Goal: Task Accomplishment & Management: Manage account settings

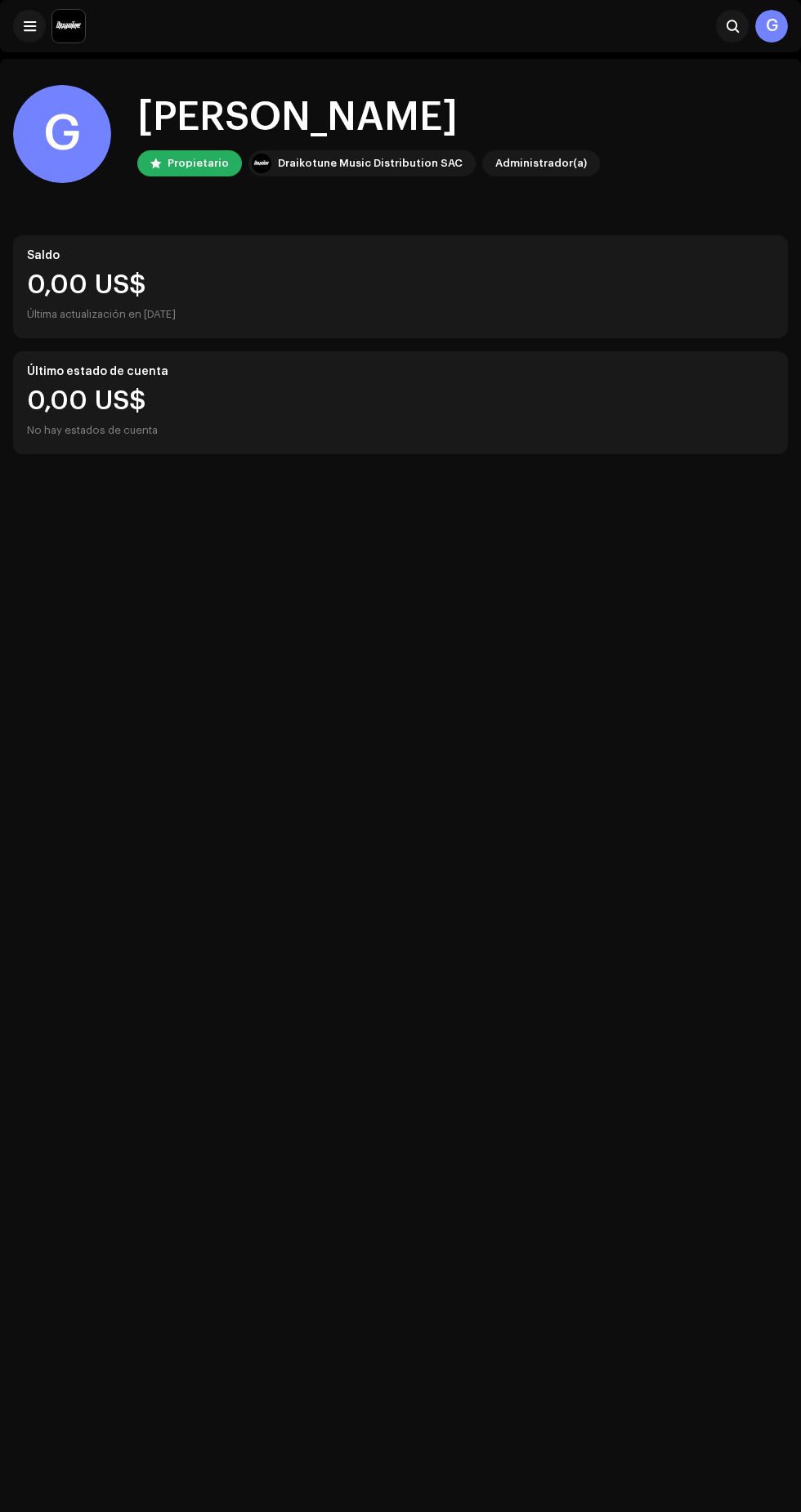
click at [29, 26] on span at bounding box center [29, 26] width 12 height 13
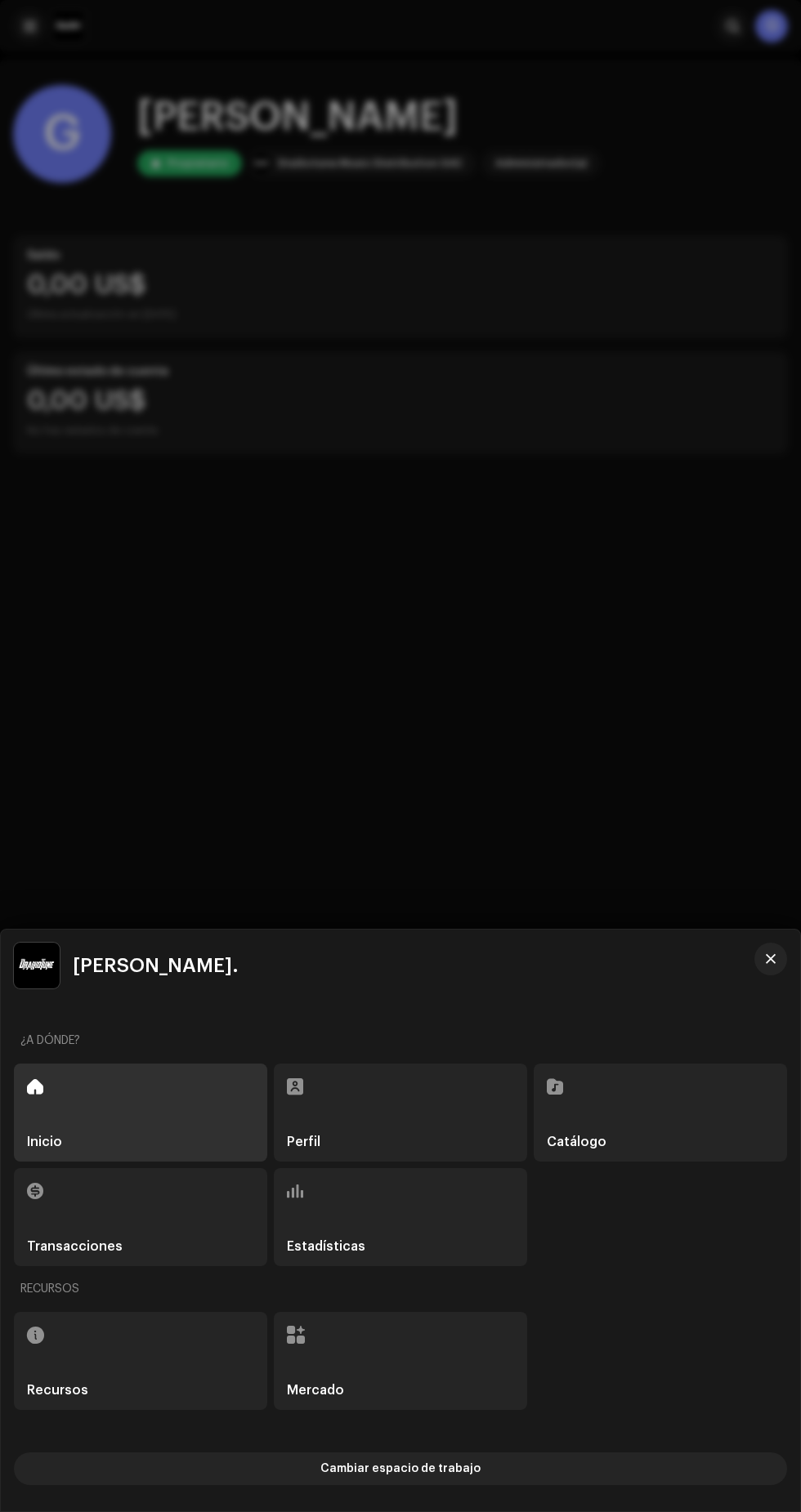
click at [119, 539] on div at bounding box center [400, 756] width 801 height 1512
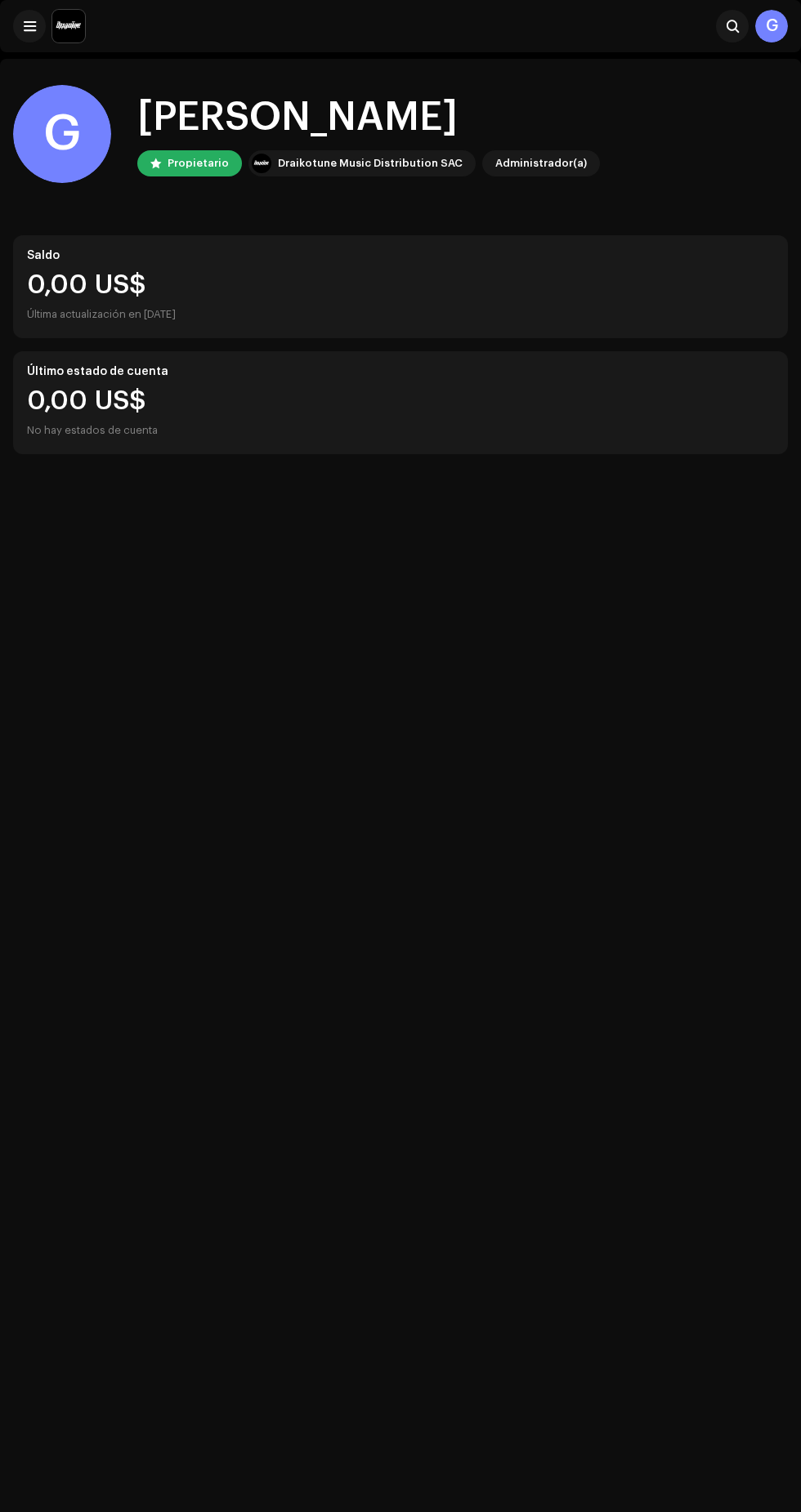
click at [68, 33] on img at bounding box center [68, 26] width 33 height 33
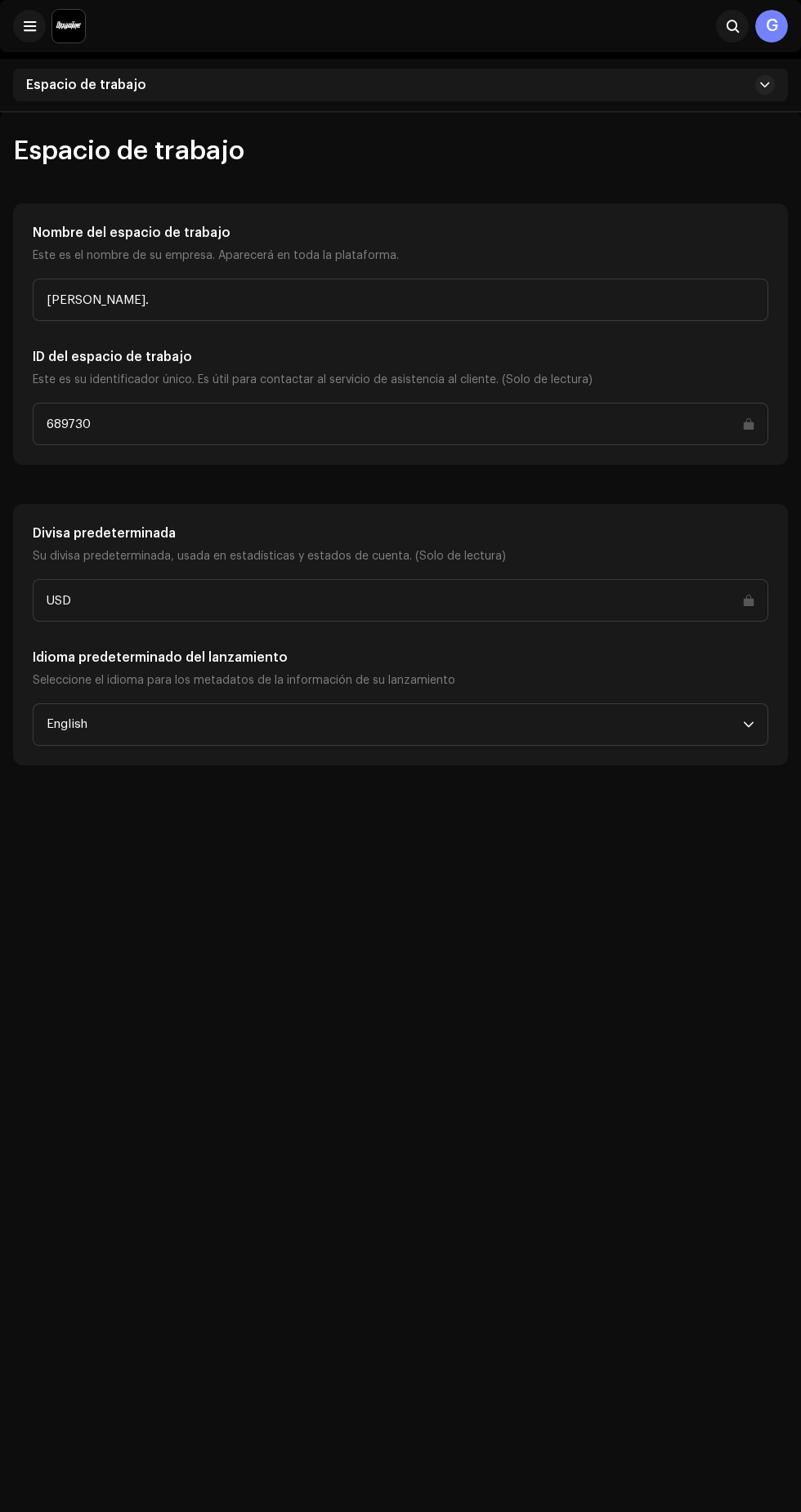
click at [99, 731] on span "English" at bounding box center [394, 724] width 696 height 41
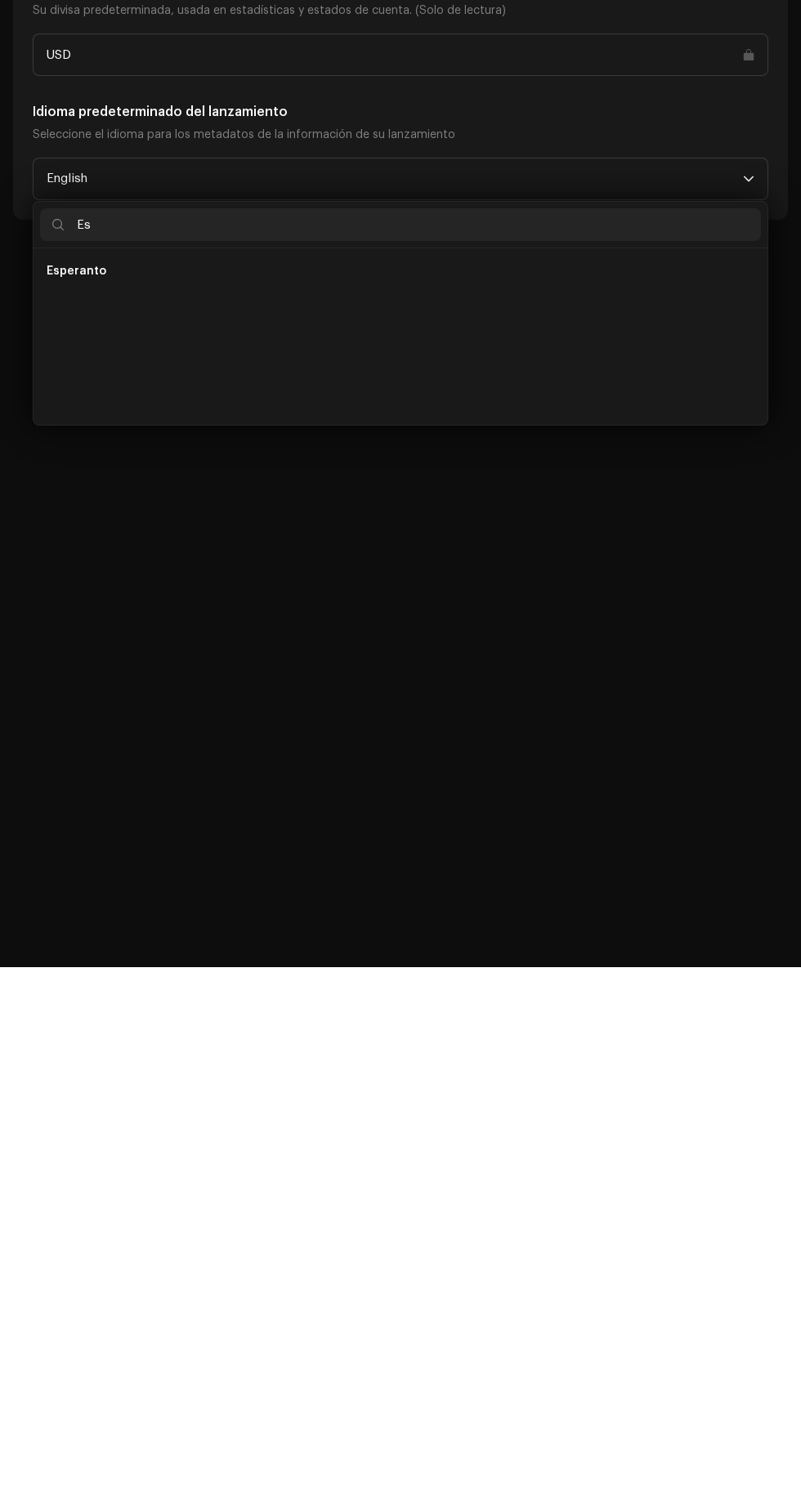
type input "E"
type input "Spa"
click at [76, 850] on span "Spanish ([GEOGRAPHIC_DATA])" at bounding box center [135, 850] width 177 height 16
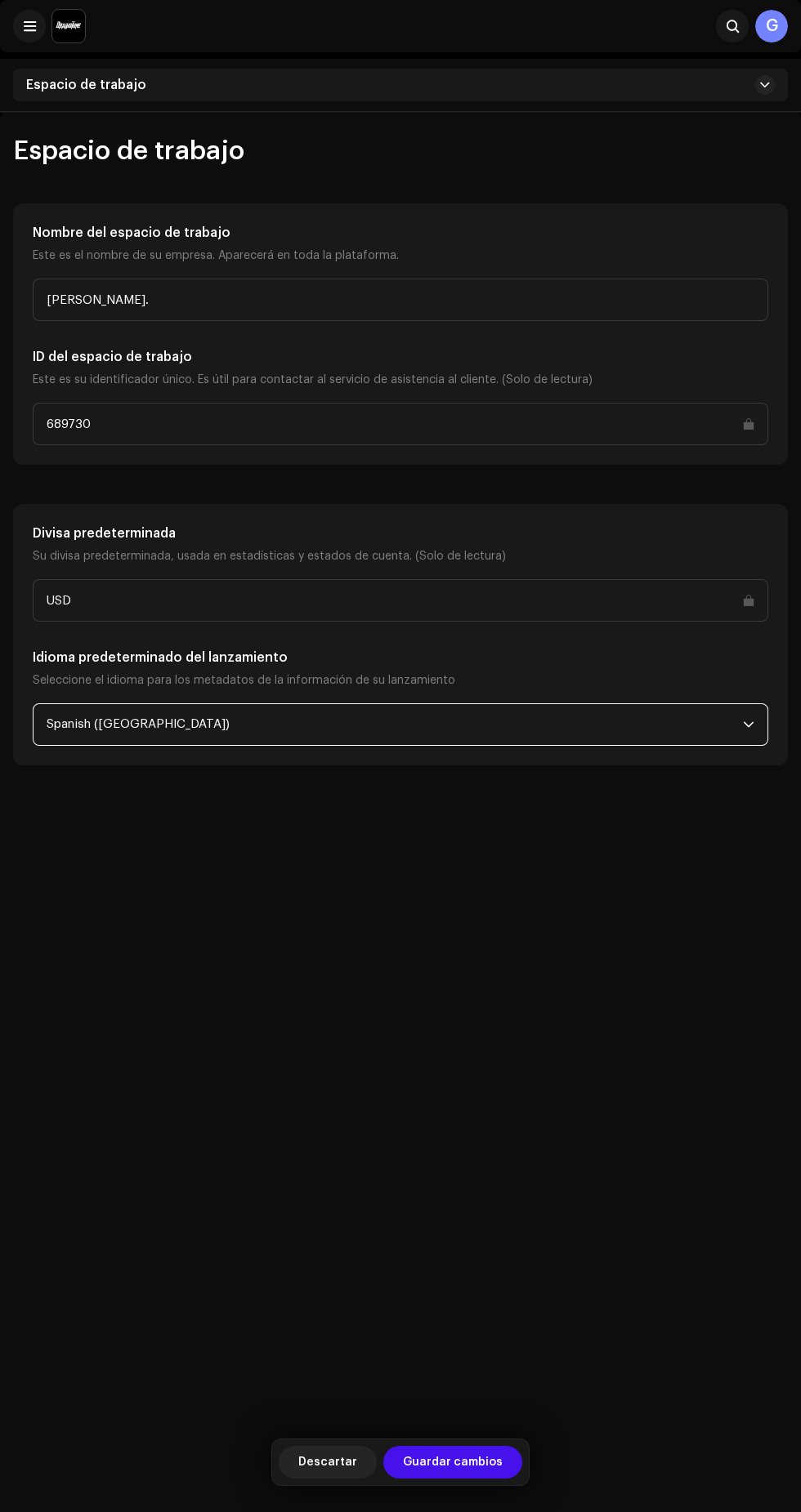
click at [492, 1467] on span "Guardar cambios" at bounding box center [453, 1462] width 100 height 33
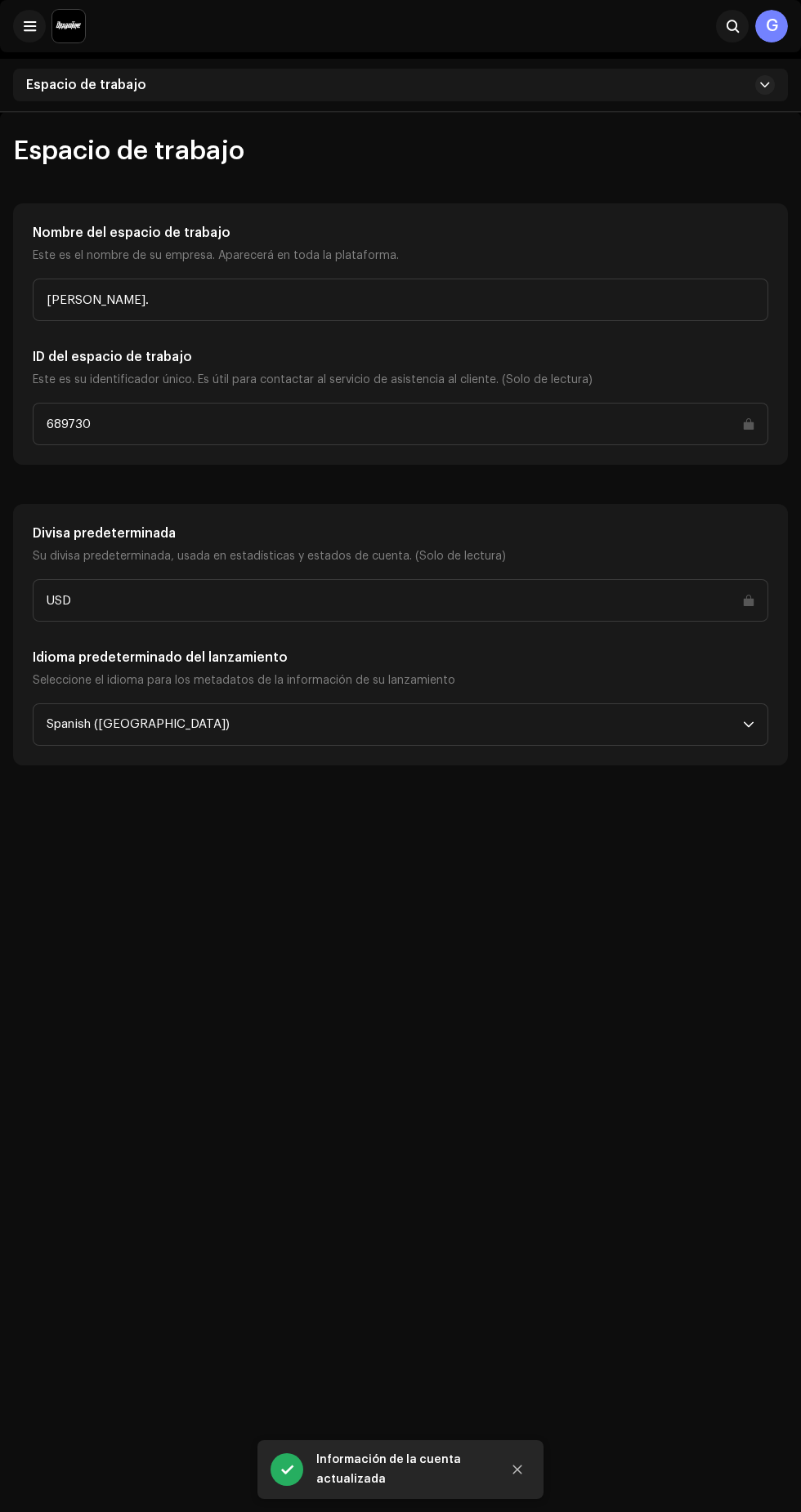
click at [137, 85] on span "Espacio de trabajo" at bounding box center [86, 85] width 120 height 13
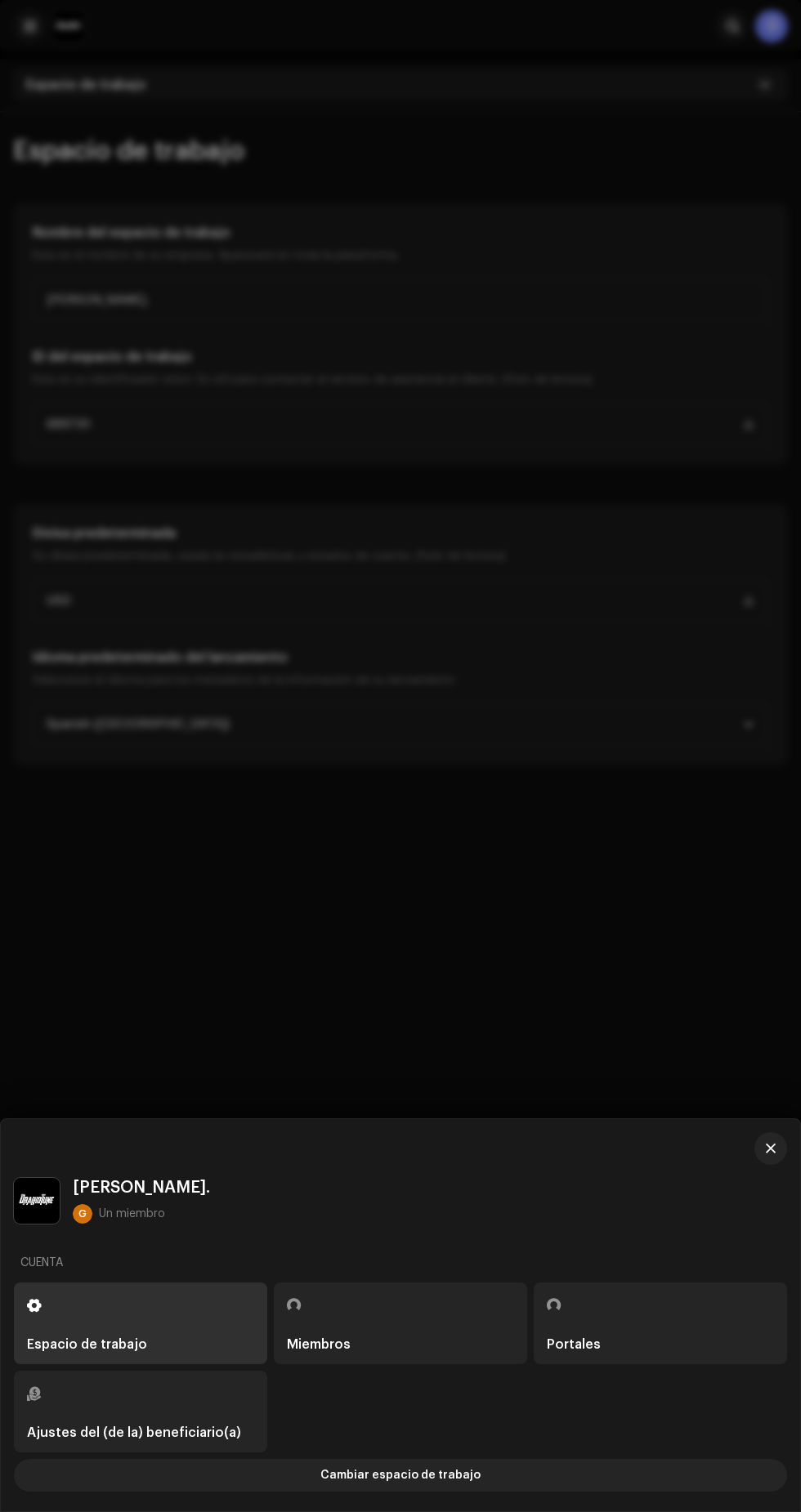
click at [92, 1470] on button "Cambiar espacio de trabajo" at bounding box center [400, 1476] width 773 height 33
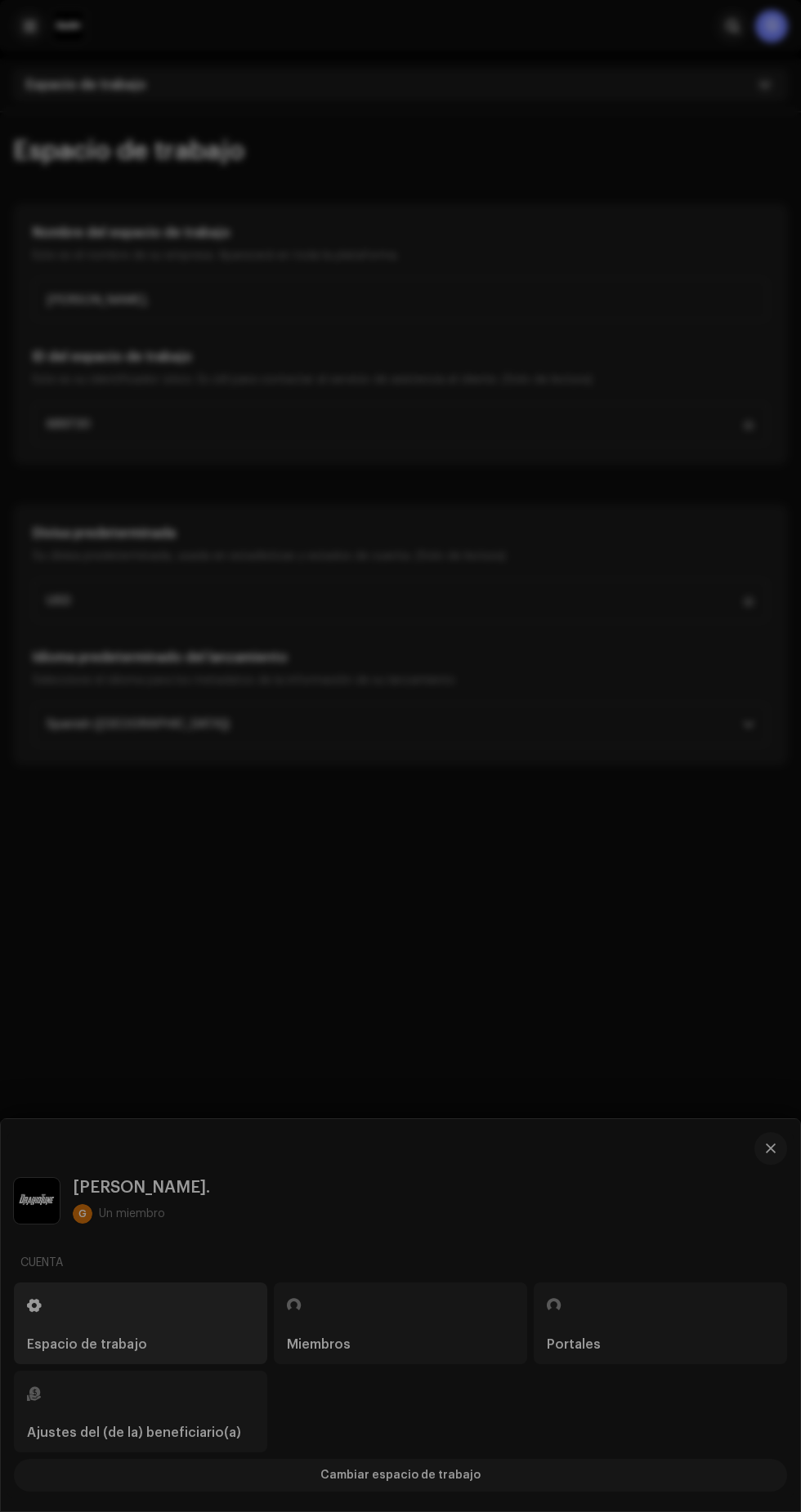
click at [46, 1183] on div "[PERSON_NAME]. Espacio de trabajo" at bounding box center [400, 1315] width 799 height 392
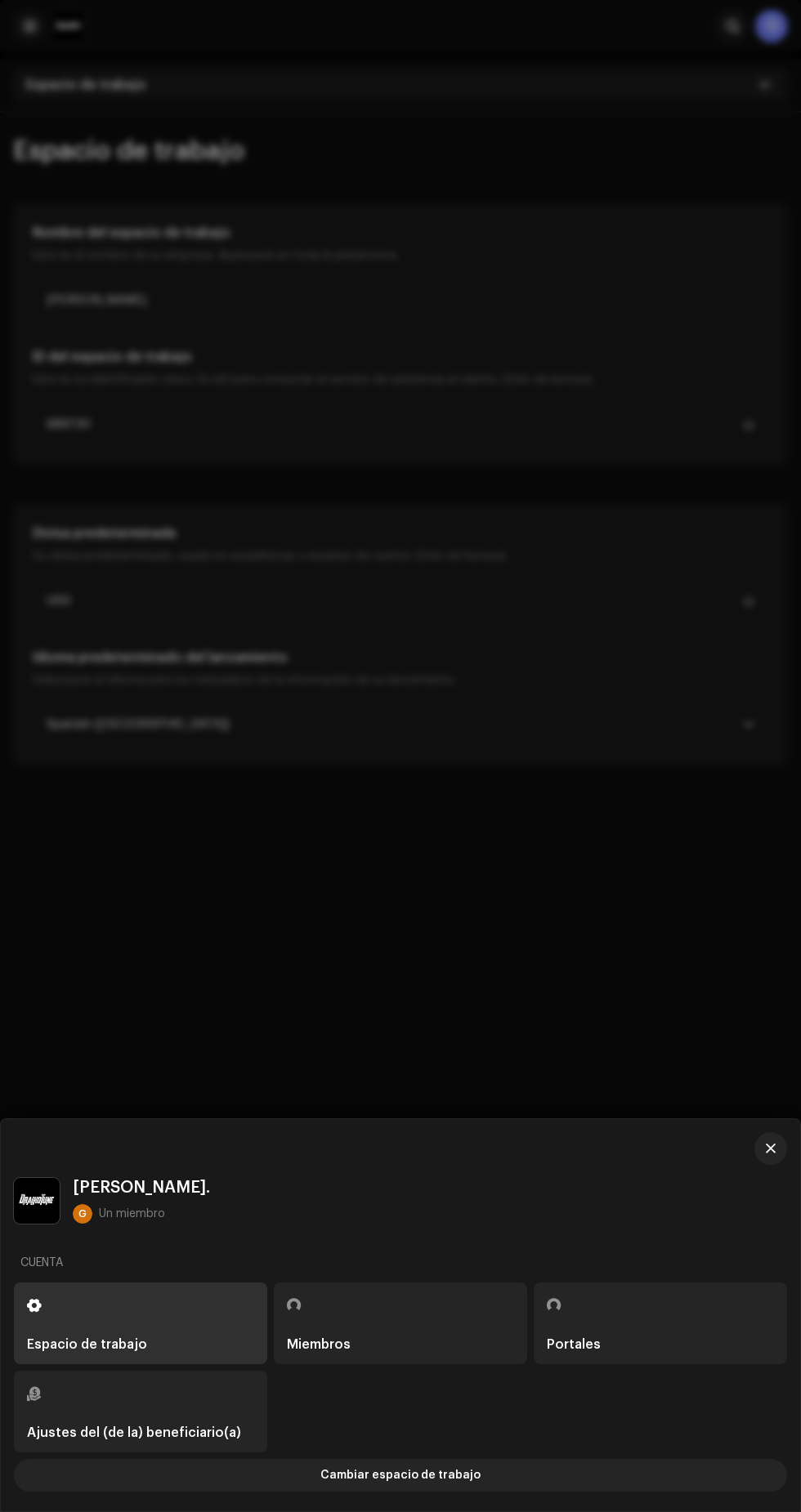
click at [95, 217] on div at bounding box center [400, 756] width 801 height 1512
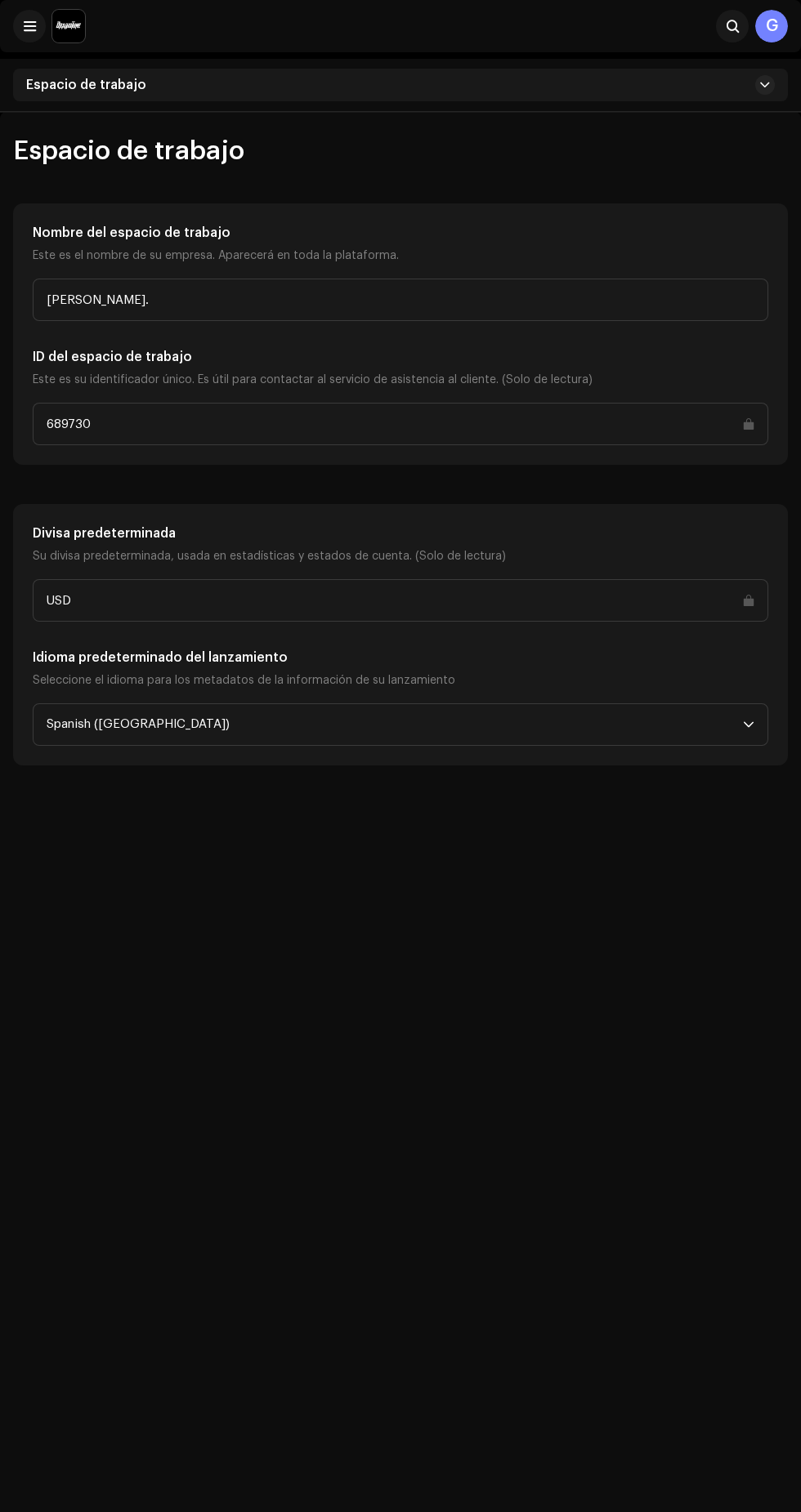
click at [29, 26] on span at bounding box center [29, 26] width 12 height 13
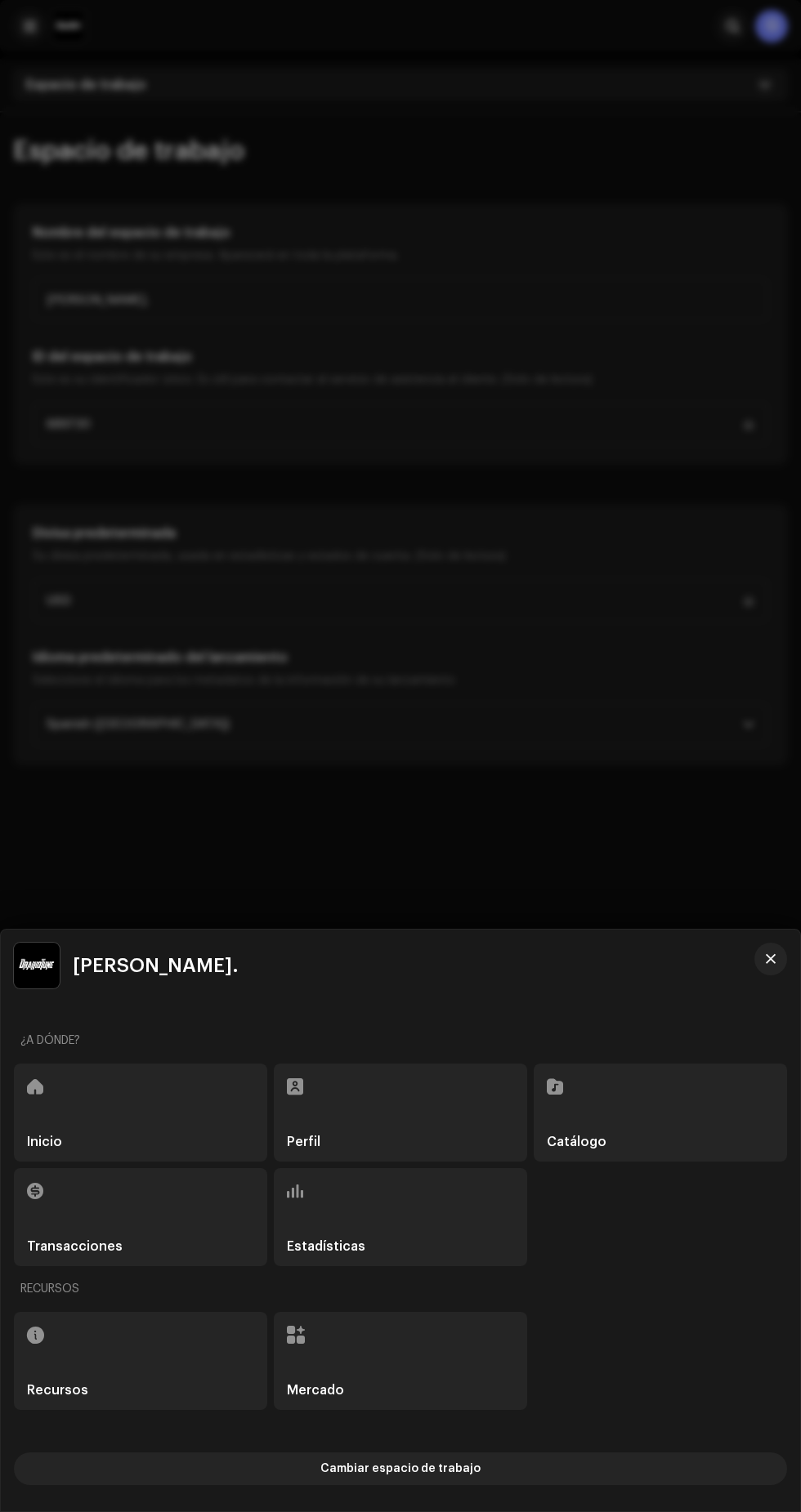
click at [23, 972] on img at bounding box center [36, 965] width 46 height 45
click at [80, 965] on span "[PERSON_NAME]." at bounding box center [156, 965] width 166 height 20
click at [228, 797] on div at bounding box center [400, 756] width 801 height 1512
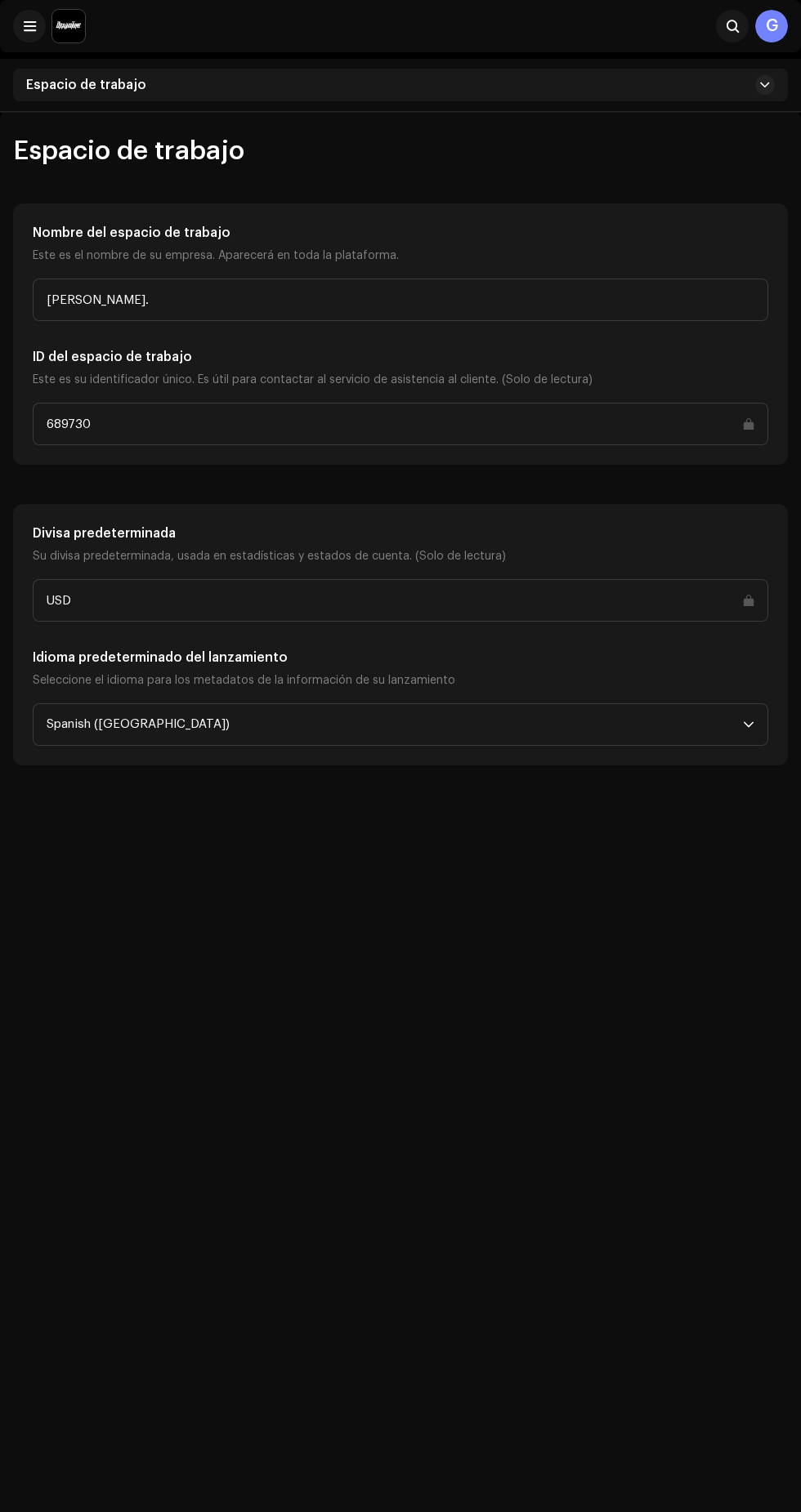
click at [25, 26] on span at bounding box center [29, 26] width 12 height 13
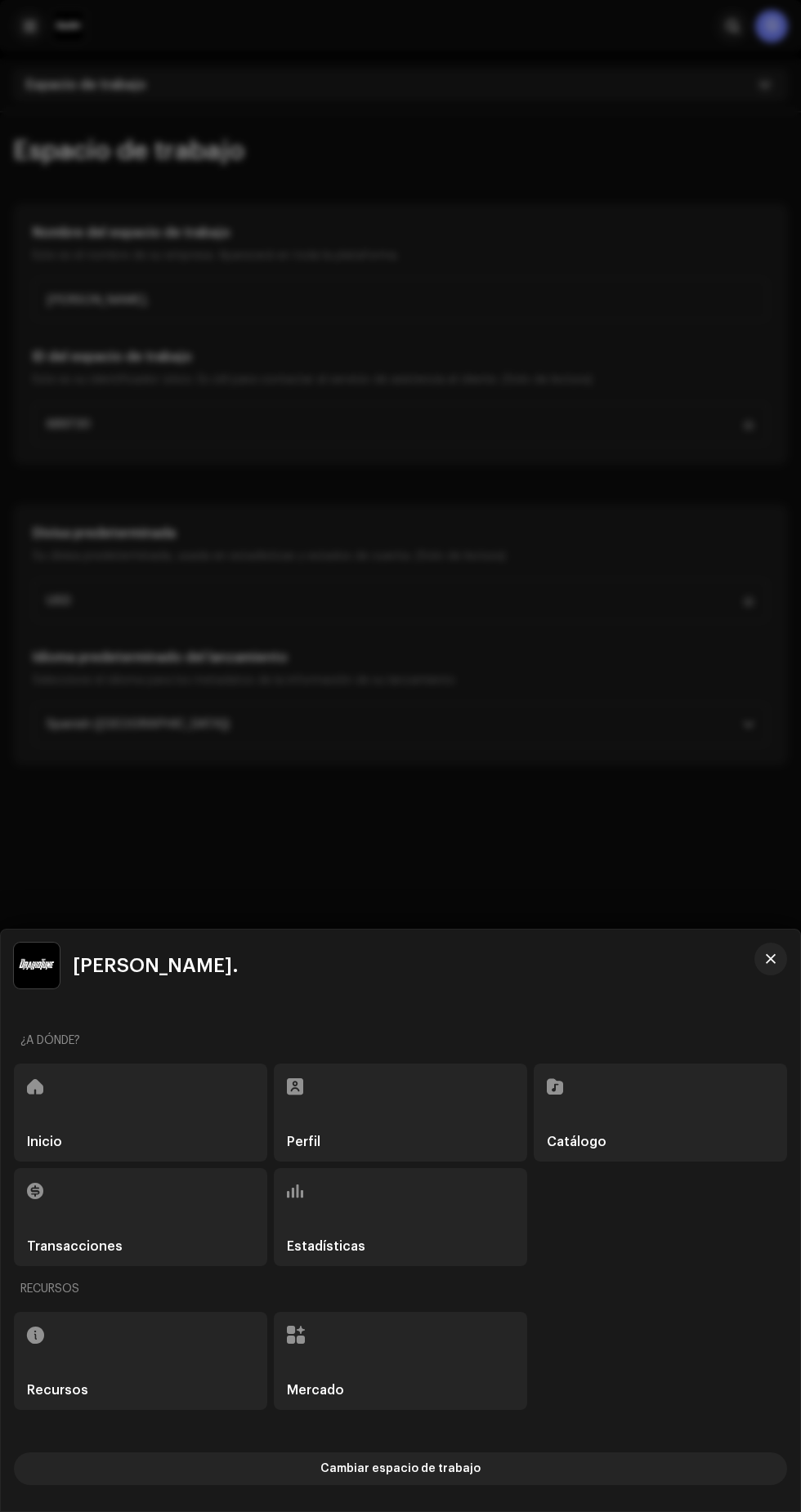
click at [609, 1107] on div "Catálogo" at bounding box center [660, 1113] width 253 height 98
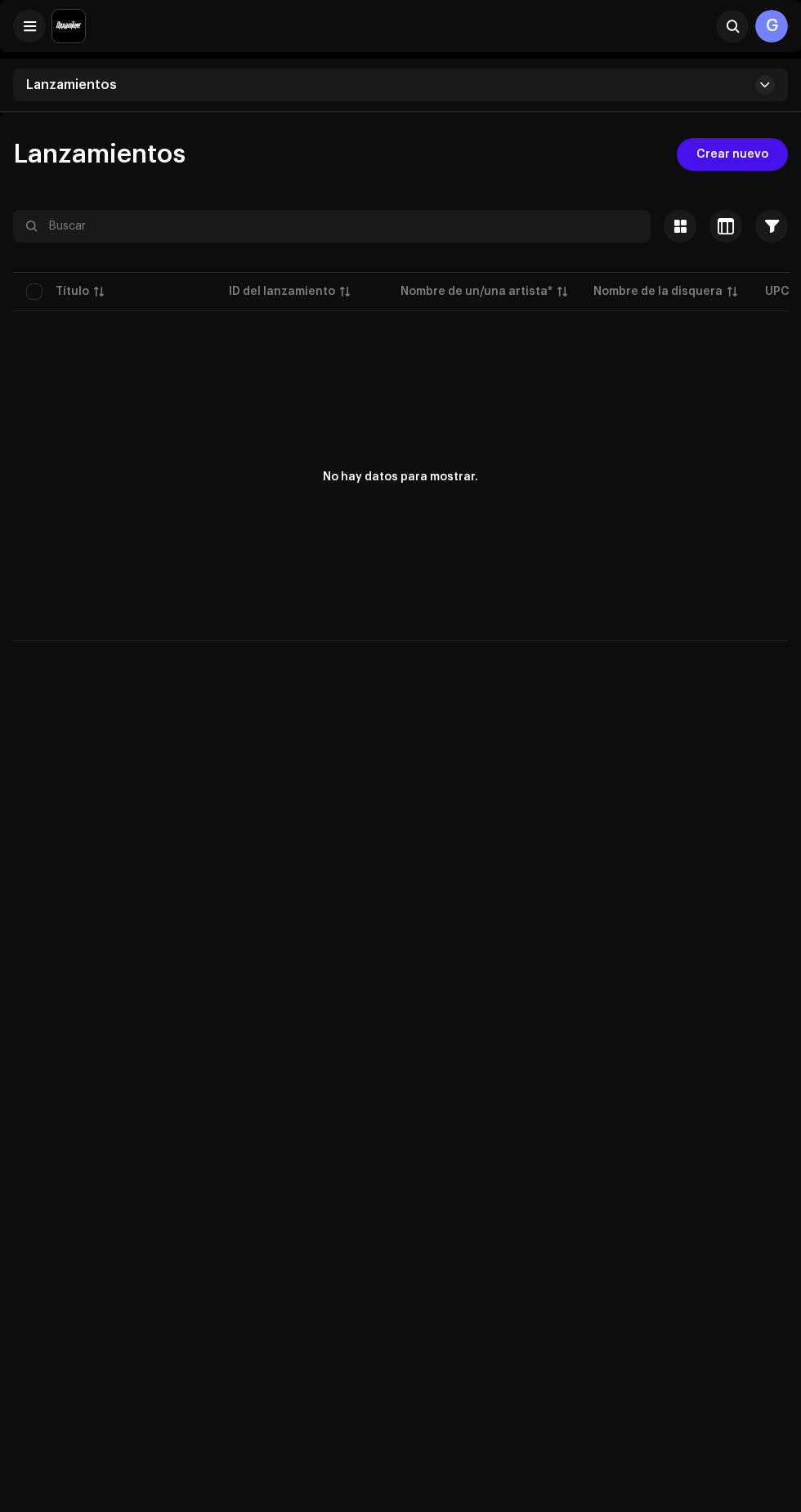
click at [719, 155] on span "Crear nuevo" at bounding box center [732, 155] width 72 height 33
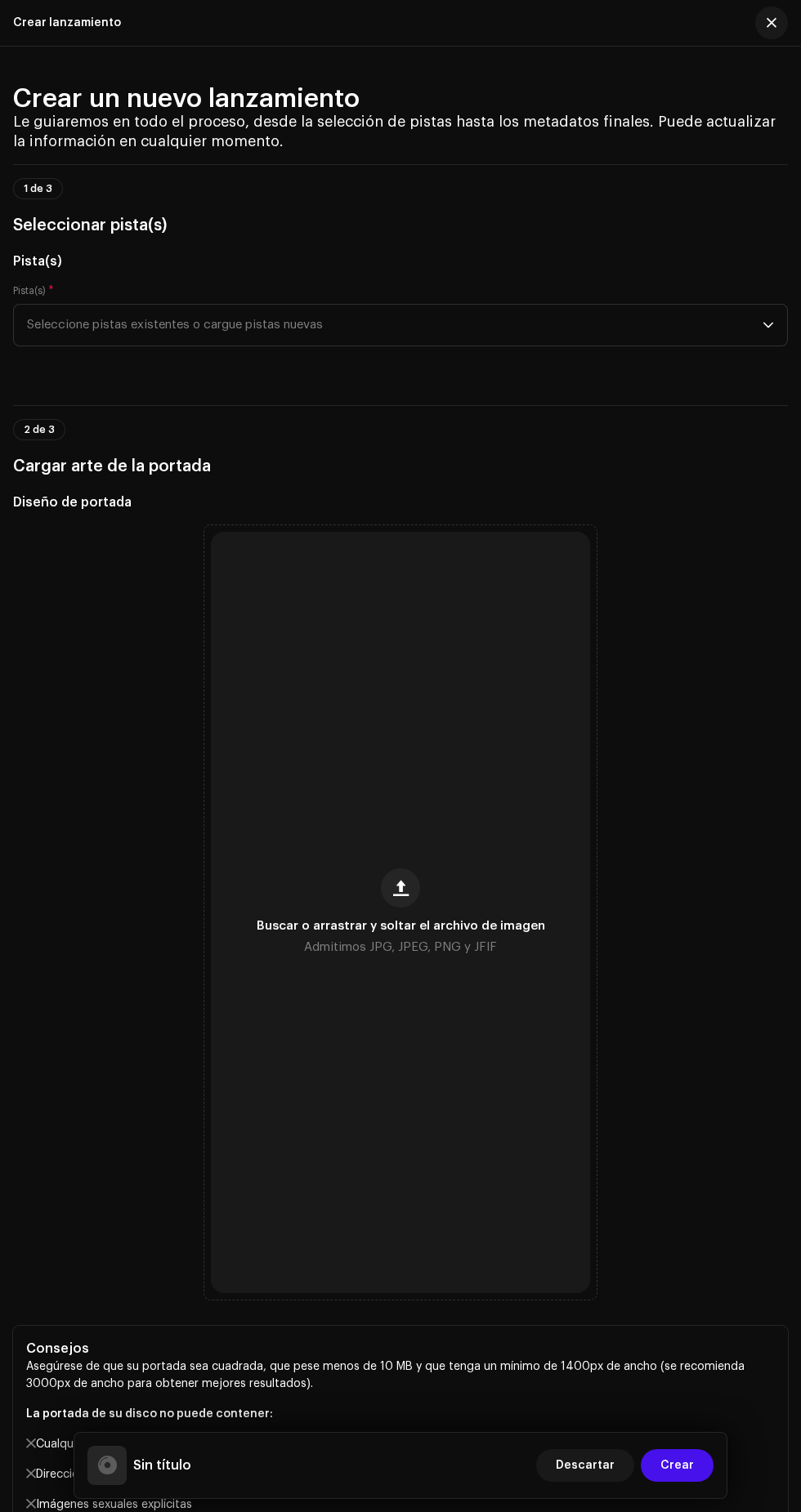
click at [772, 23] on span "button" at bounding box center [771, 23] width 10 height 13
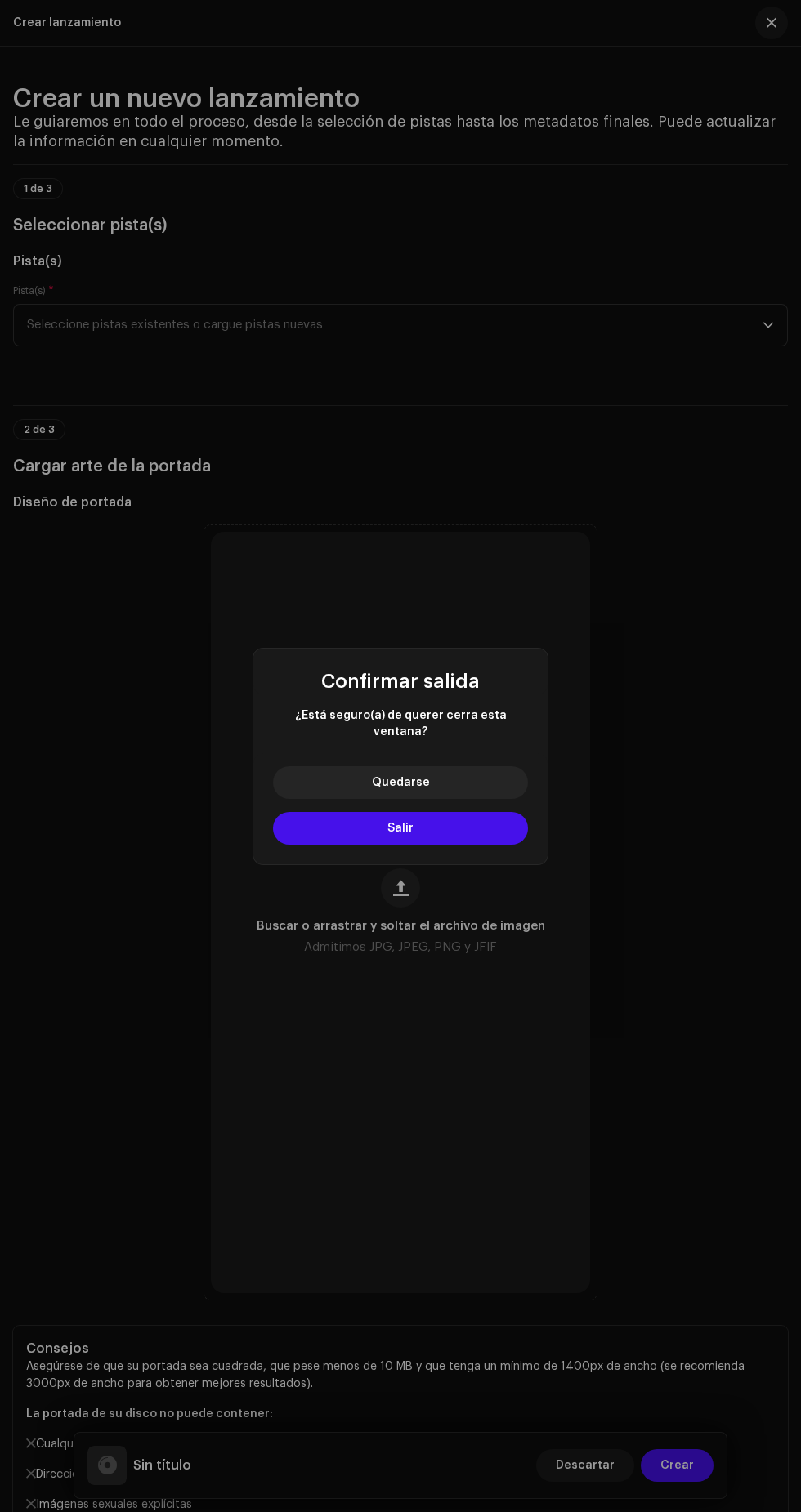
click at [311, 816] on button "Salir" at bounding box center [400, 828] width 255 height 33
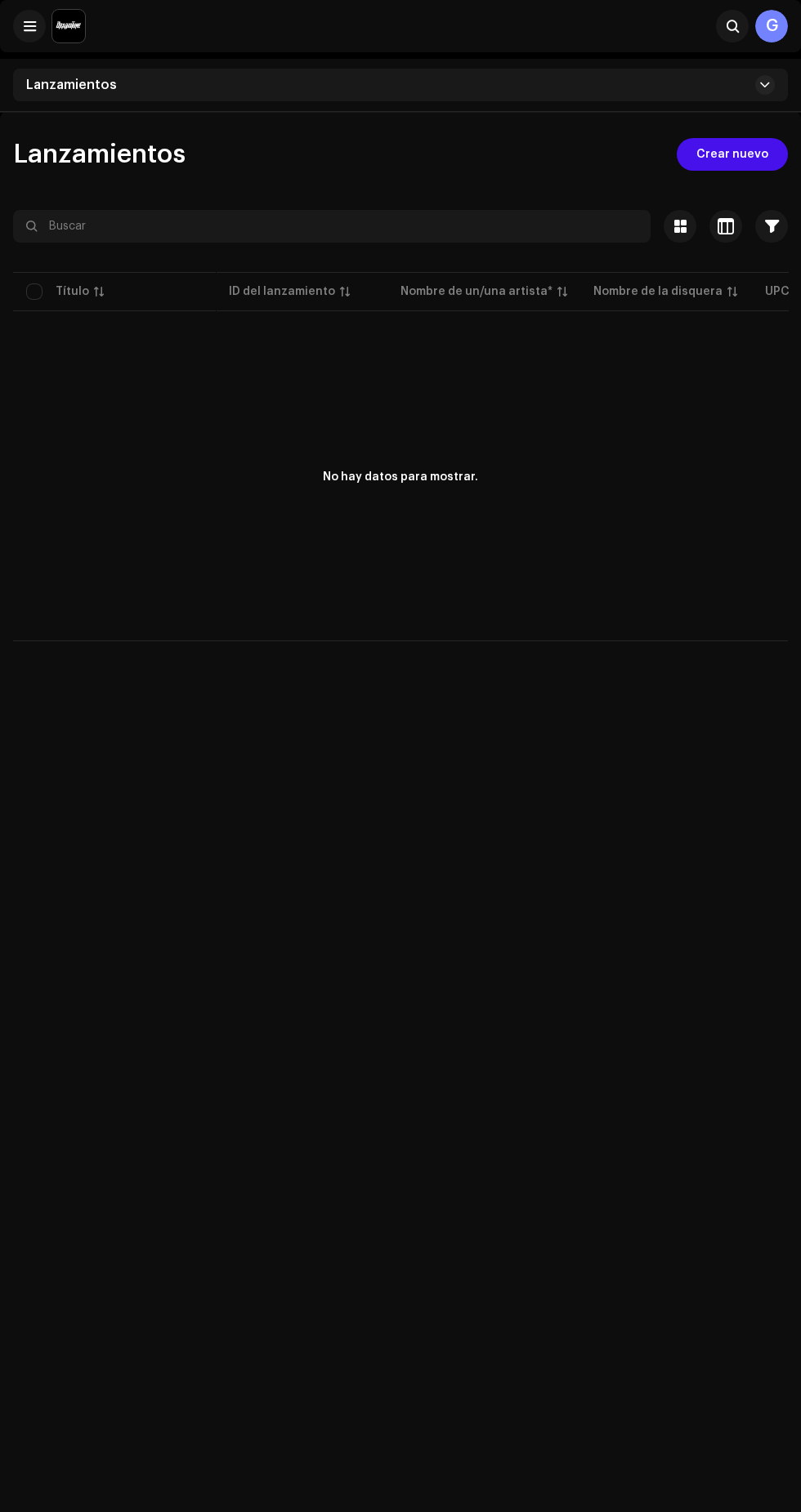
click at [75, 81] on span "Lanzamientos" at bounding box center [72, 85] width 91 height 13
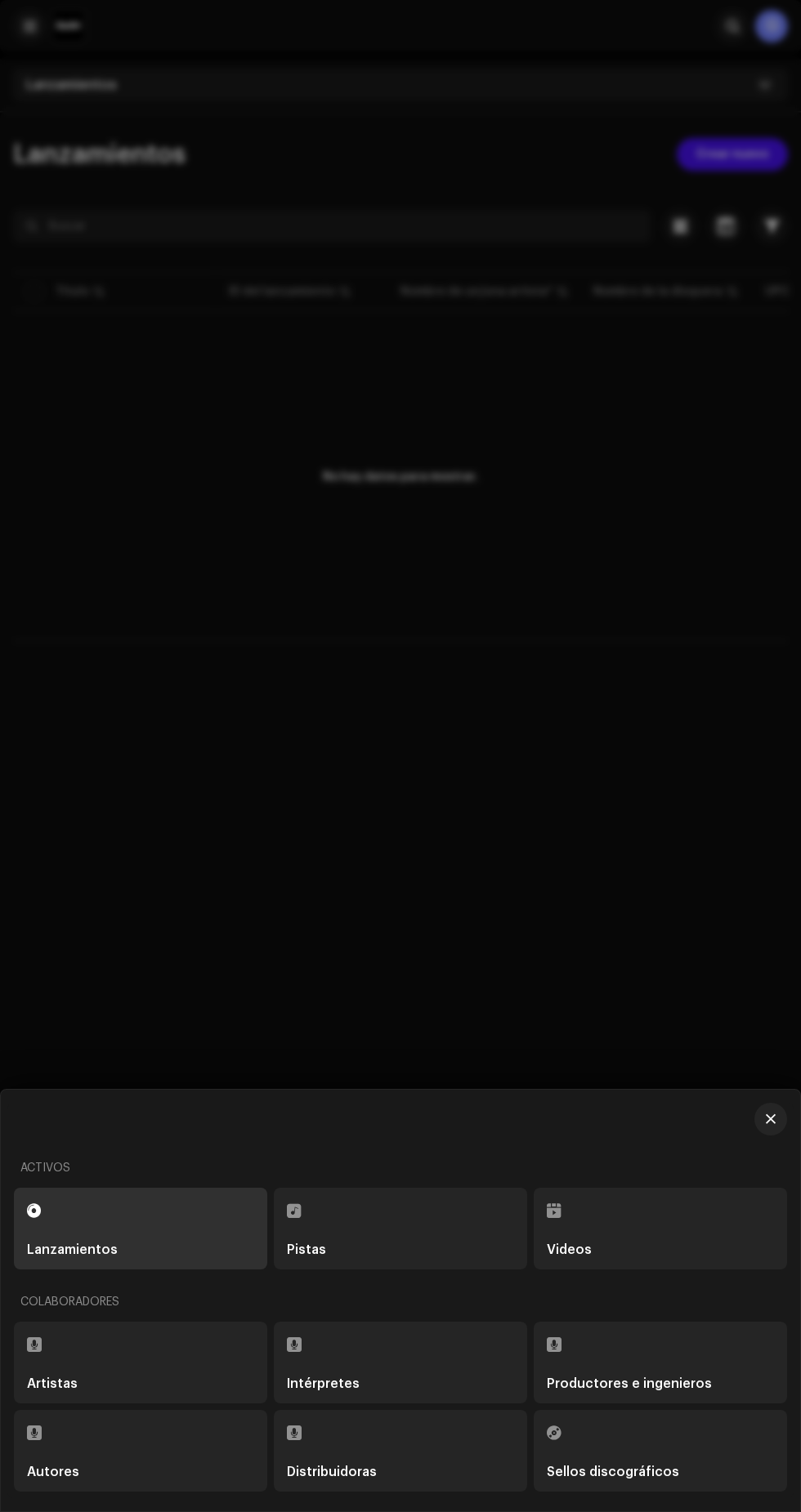
click at [325, 1468] on div "Distribuidoras" at bounding box center [331, 1472] width 90 height 13
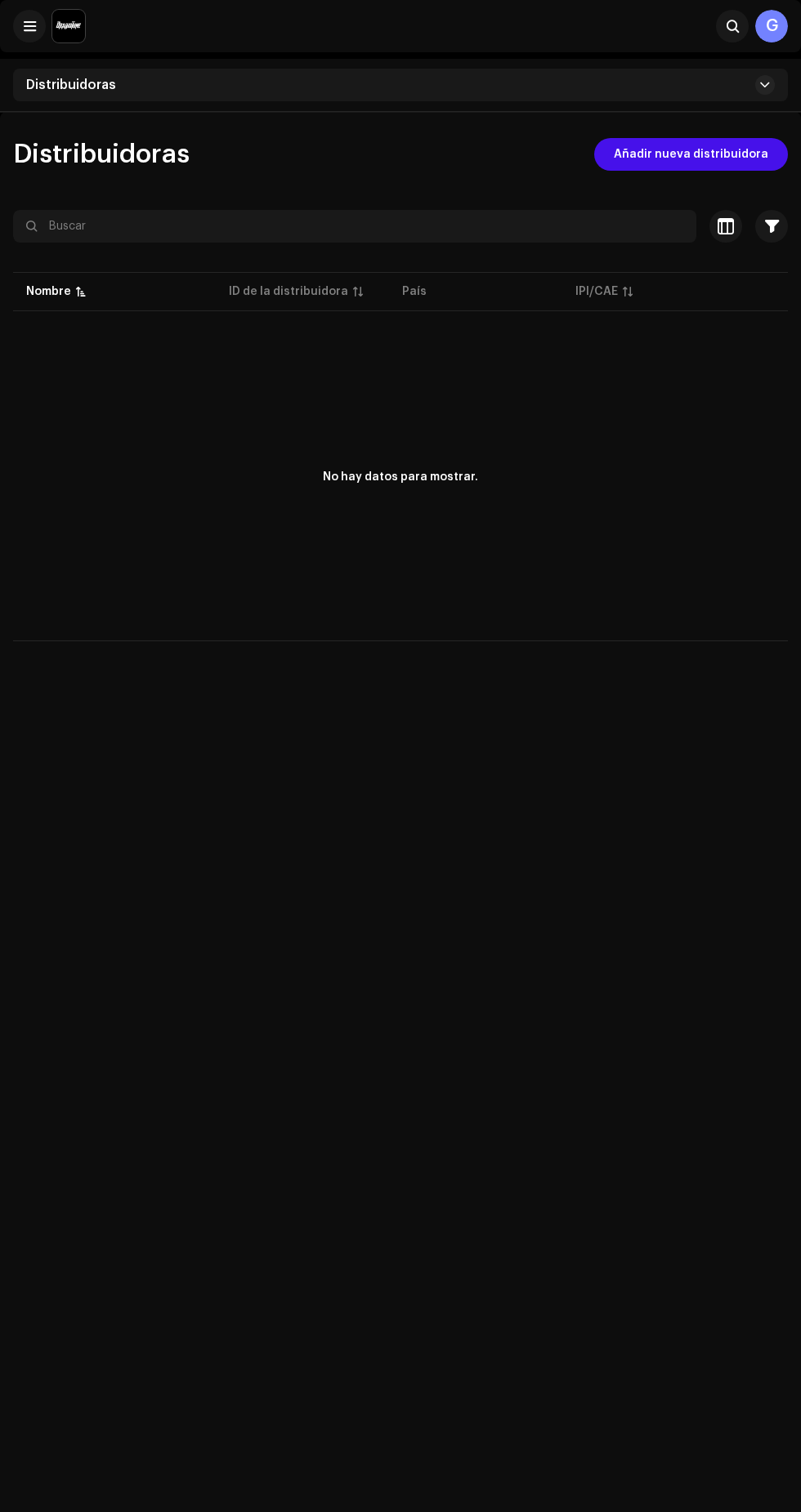
click at [646, 153] on span "Añadir nueva distribuidora" at bounding box center [691, 155] width 155 height 33
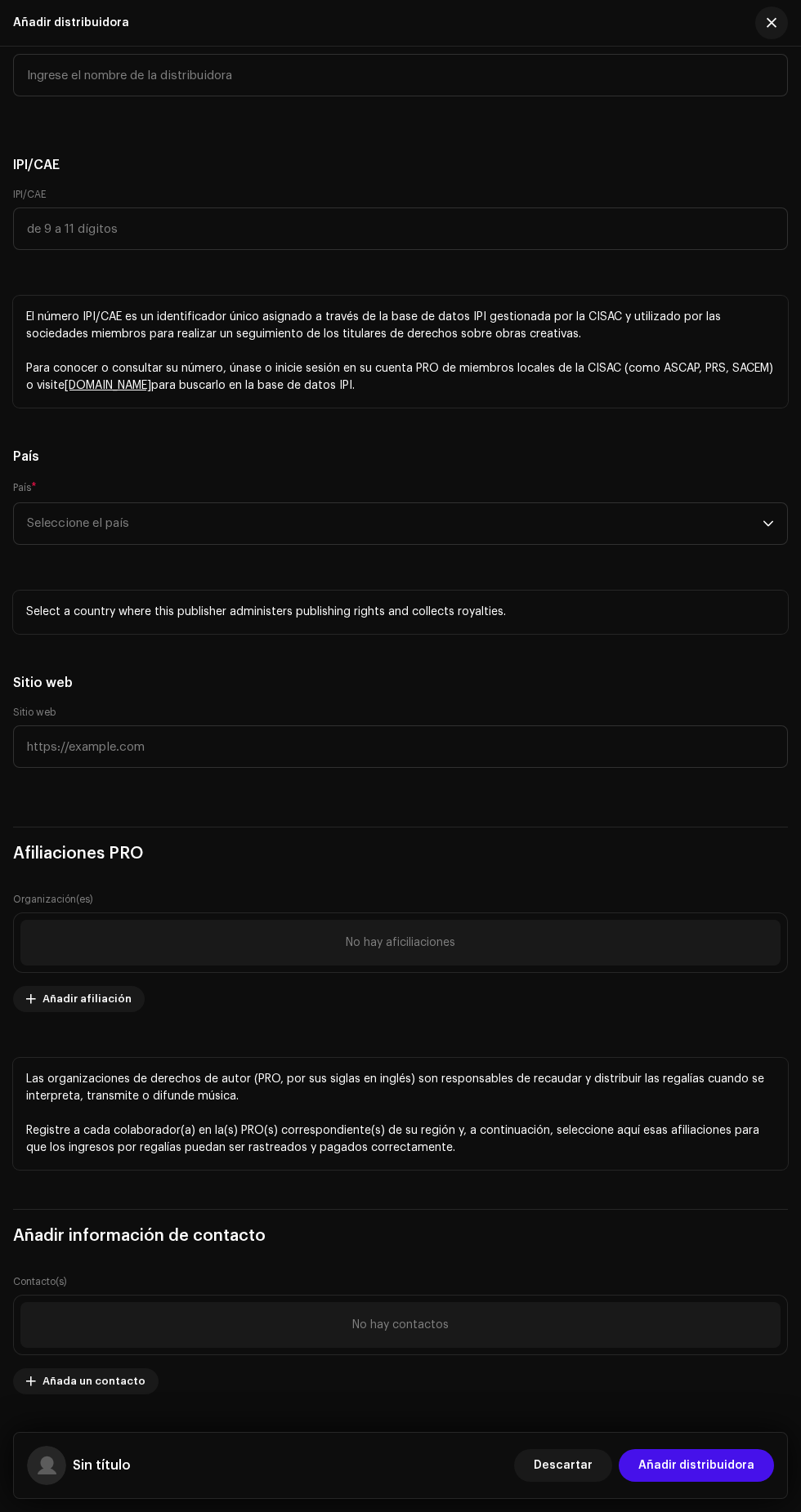
scroll to position [1425, 0]
